Goal: Transaction & Acquisition: Purchase product/service

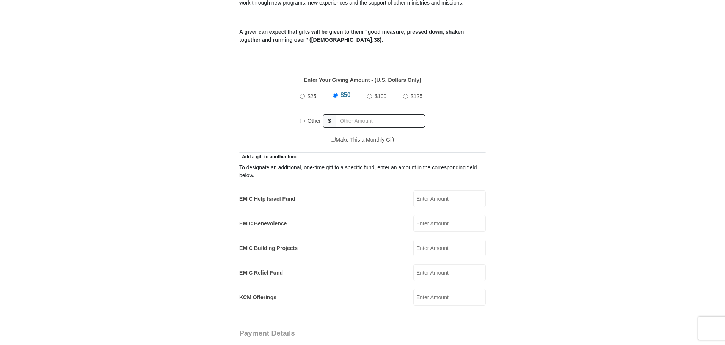
drag, startPoint x: 302, startPoint y: 112, endPoint x: 327, endPoint y: 128, distance: 29.5
click at [302, 119] on input "Other" at bounding box center [302, 121] width 5 height 5
radio input "true"
click at [458, 191] on input "EMIC Help Israel Fund" at bounding box center [449, 199] width 72 height 17
type input "50"
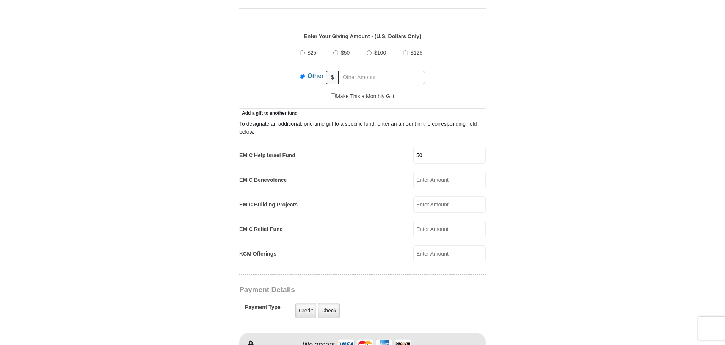
scroll to position [455, 0]
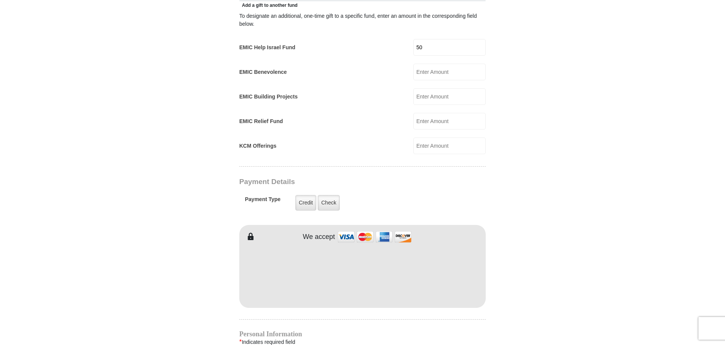
drag, startPoint x: 638, startPoint y: 222, endPoint x: 589, endPoint y: 230, distance: 50.3
click at [638, 222] on body "[GEOGRAPHIC_DATA][DEMOGRAPHIC_DATA] Online Giving Because of gifts like yours, …" at bounding box center [362, 239] width 725 height 1388
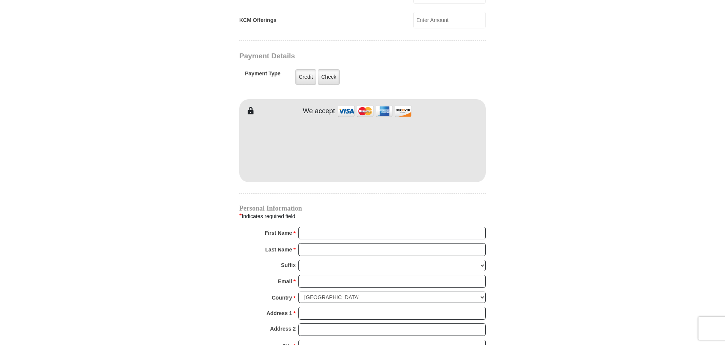
scroll to position [606, 0]
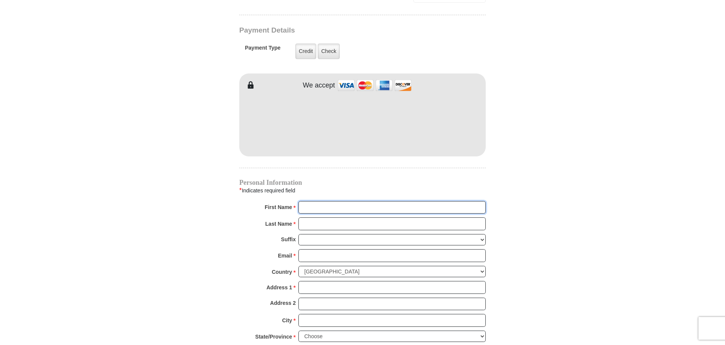
click at [342, 201] on input "First Name *" at bounding box center [391, 207] width 187 height 13
click at [346, 204] on input "First Name *" at bounding box center [391, 207] width 187 height 13
click at [330, 201] on input "First Name *" at bounding box center [391, 207] width 187 height 13
drag, startPoint x: 329, startPoint y: 199, endPoint x: 580, endPoint y: 194, distance: 251.4
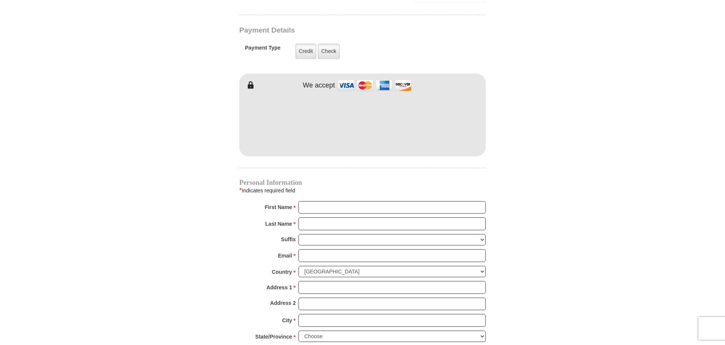
click at [580, 194] on body "[GEOGRAPHIC_DATA][DEMOGRAPHIC_DATA] Online Giving Because of gifts like yours, …" at bounding box center [362, 88] width 725 height 1388
click at [354, 201] on input "First Name *" at bounding box center [391, 207] width 187 height 13
click at [316, 201] on input "First Name *" at bounding box center [391, 207] width 187 height 13
type input "[PERSON_NAME]"
click at [316, 218] on input "Last Name *" at bounding box center [391, 224] width 187 height 13
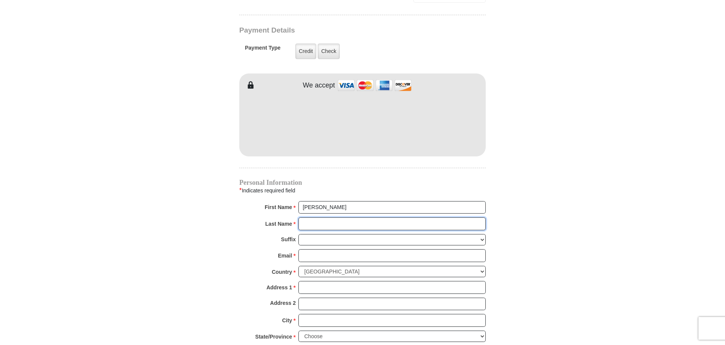
type input "[PERSON_NAME]"
click at [333, 249] on input "Email *" at bounding box center [391, 255] width 187 height 13
type input "[EMAIL_ADDRESS][DOMAIN_NAME]"
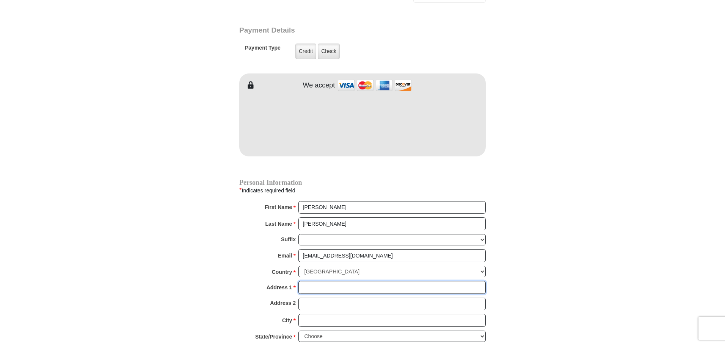
type input "10915 Hondal Ct."
type input "Hampton"
select select "GA"
type input "30228"
type input "6315304584"
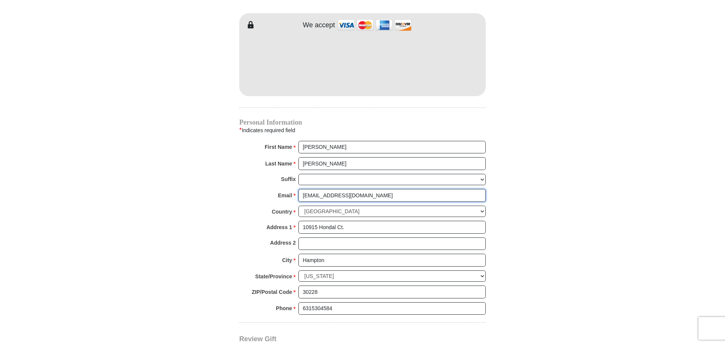
scroll to position [758, 0]
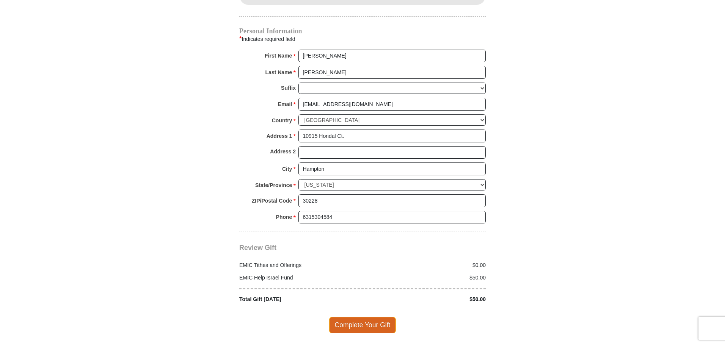
click at [379, 317] on span "Complete Your Gift" at bounding box center [362, 325] width 67 height 16
